Goal: Find specific page/section: Find specific page/section

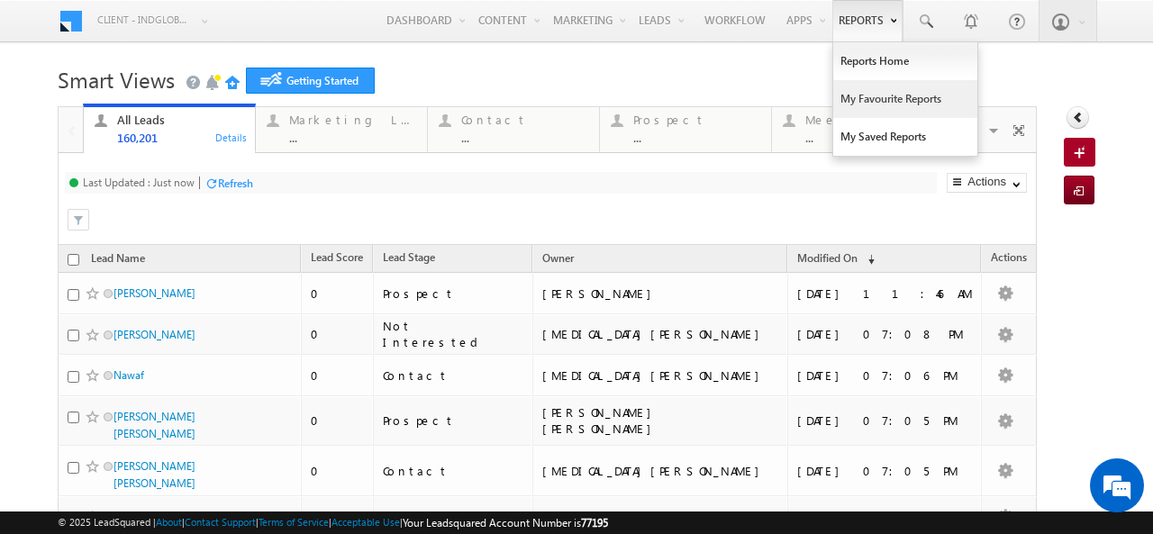
click at [843, 81] on link "My Favourite Reports" at bounding box center [905, 99] width 144 height 38
click at [847, 60] on link "Reports Home" at bounding box center [905, 61] width 144 height 38
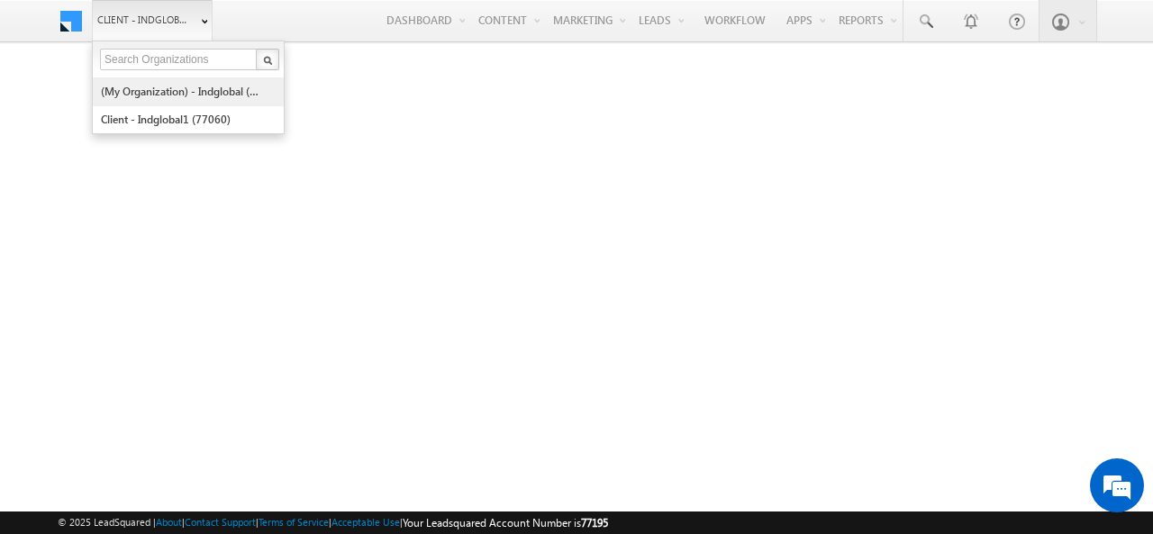
click at [169, 96] on link "(My Organization) - indglobal (48060)" at bounding box center [182, 91] width 165 height 28
